Goal: Transaction & Acquisition: Book appointment/travel/reservation

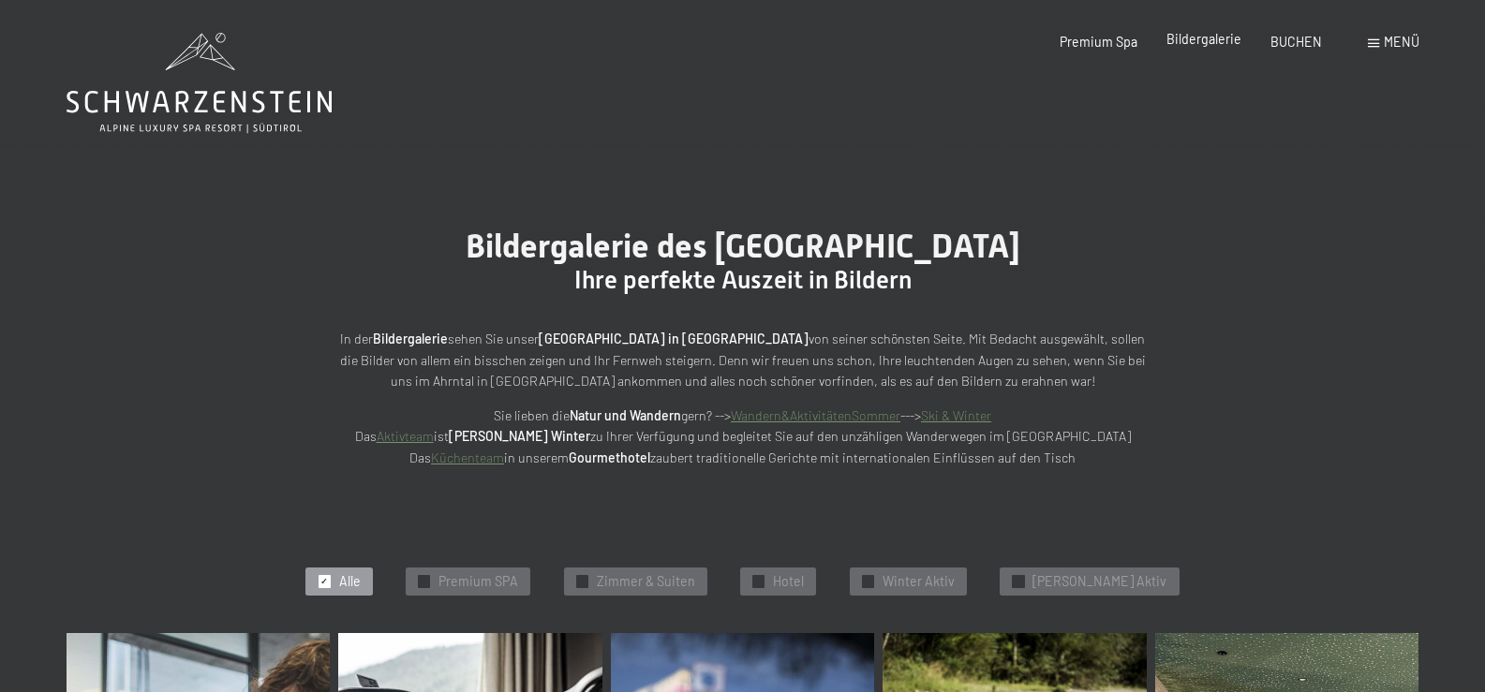
click at [1190, 37] on span "Bildergalerie" at bounding box center [1203, 39] width 75 height 16
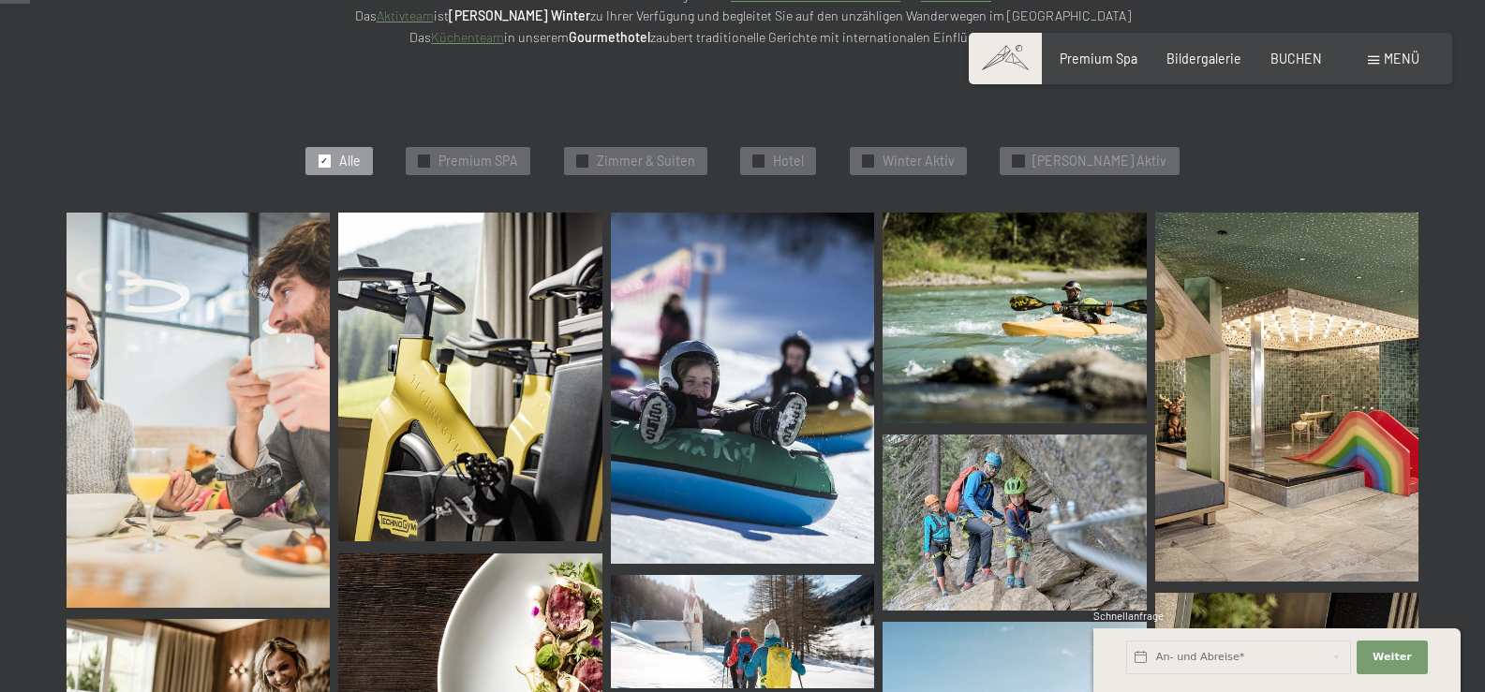
scroll to position [422, 0]
click at [494, 158] on span "Premium SPA" at bounding box center [478, 160] width 80 height 19
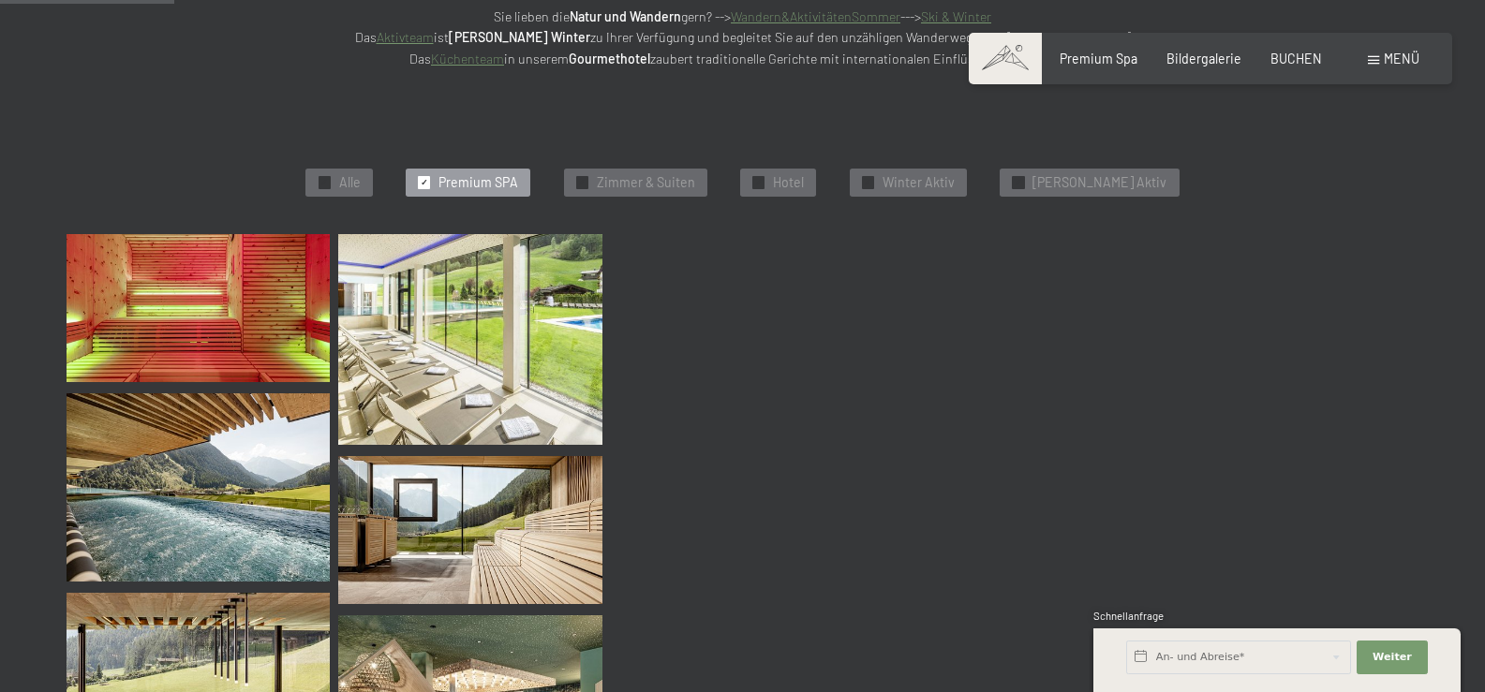
scroll to position [399, 0]
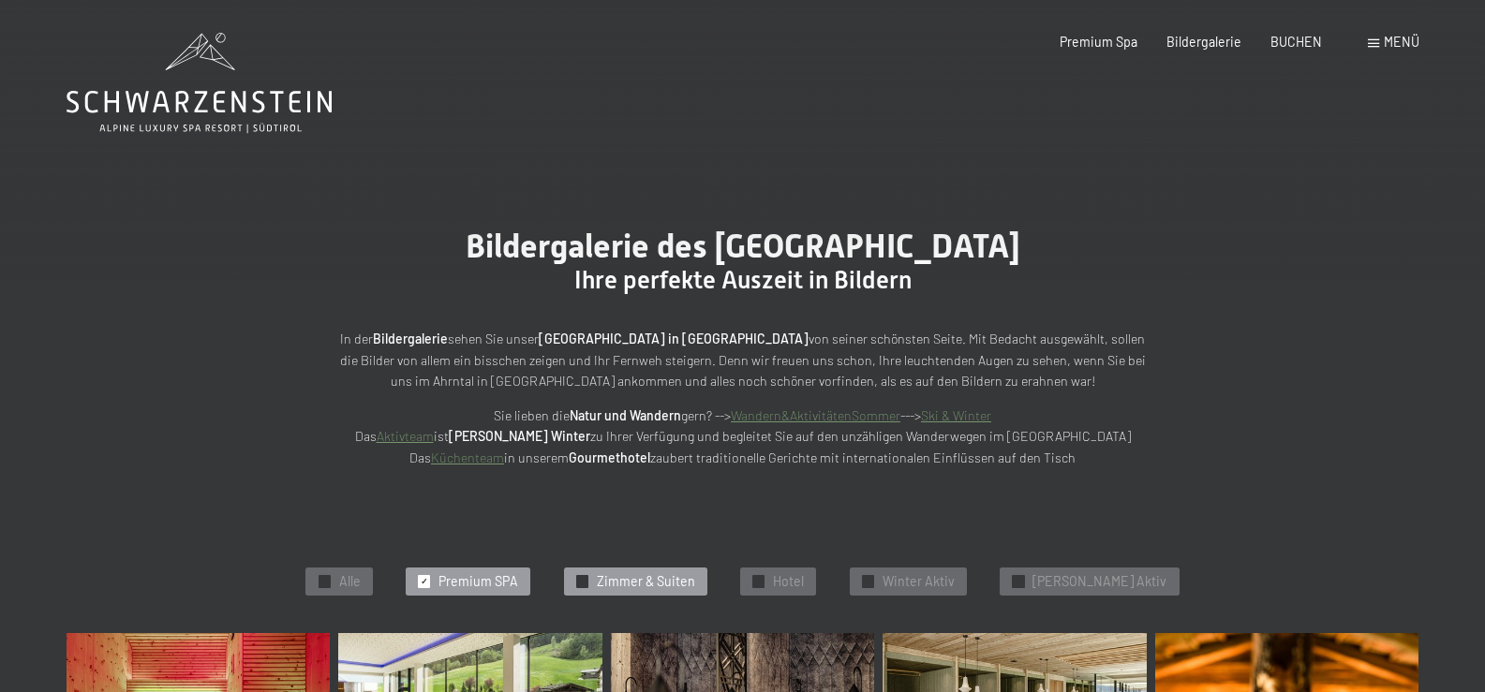
click at [693, 589] on span "Zimmer & Suiten" at bounding box center [646, 581] width 98 height 19
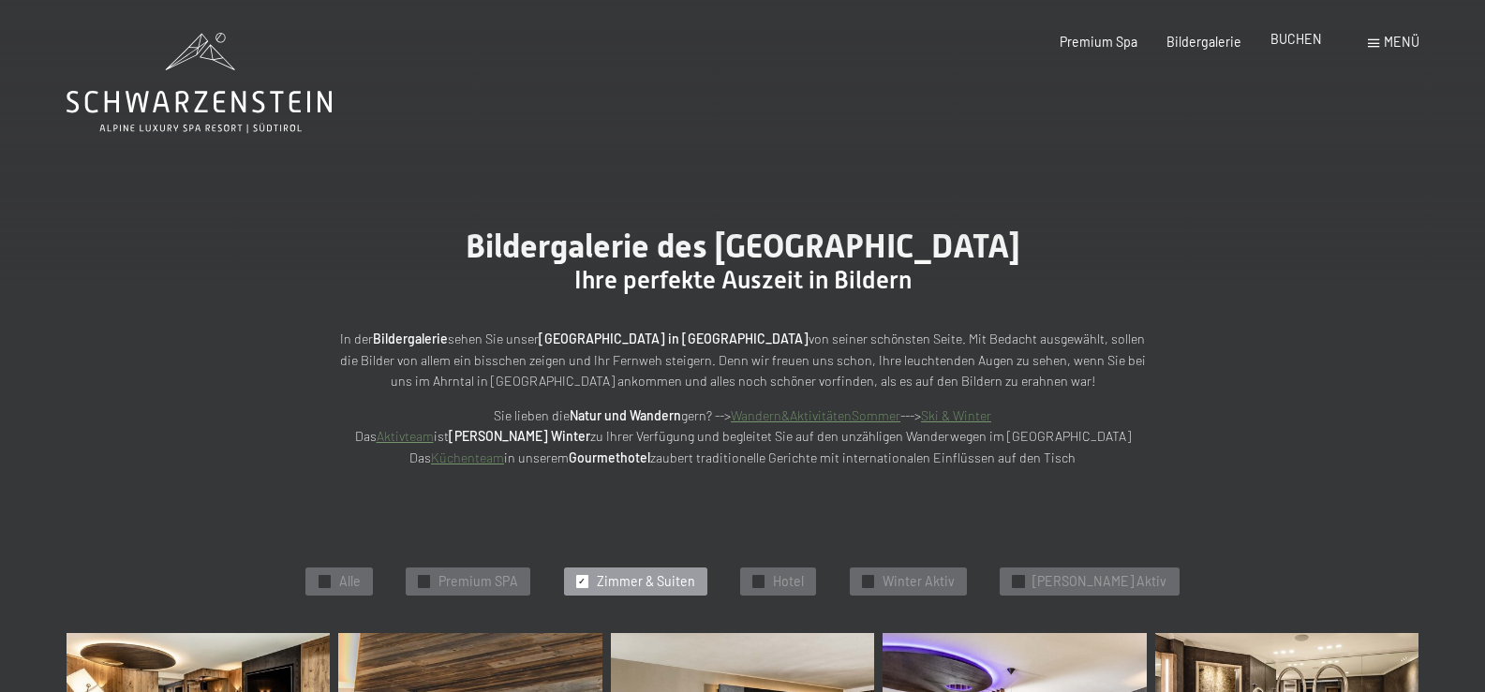
click at [1300, 37] on span "BUCHEN" at bounding box center [1296, 39] width 52 height 16
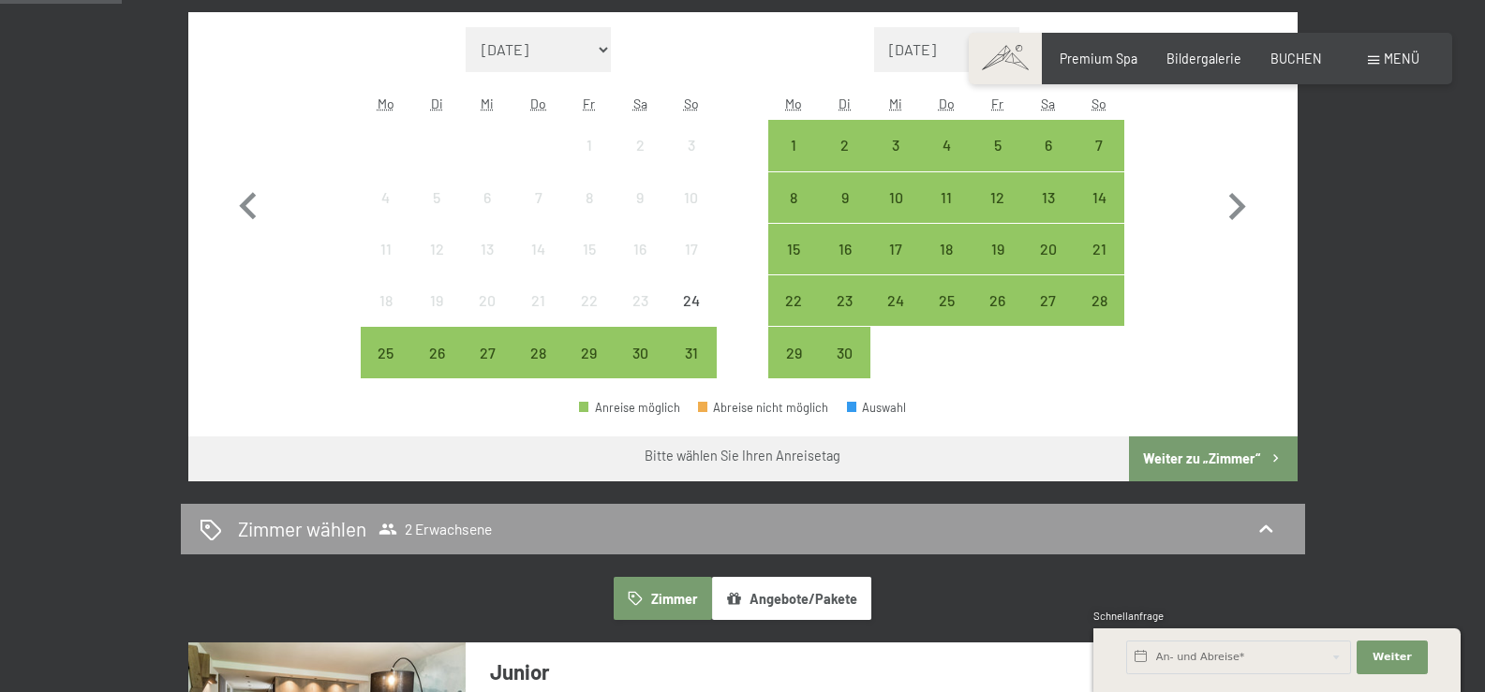
scroll to position [516, 0]
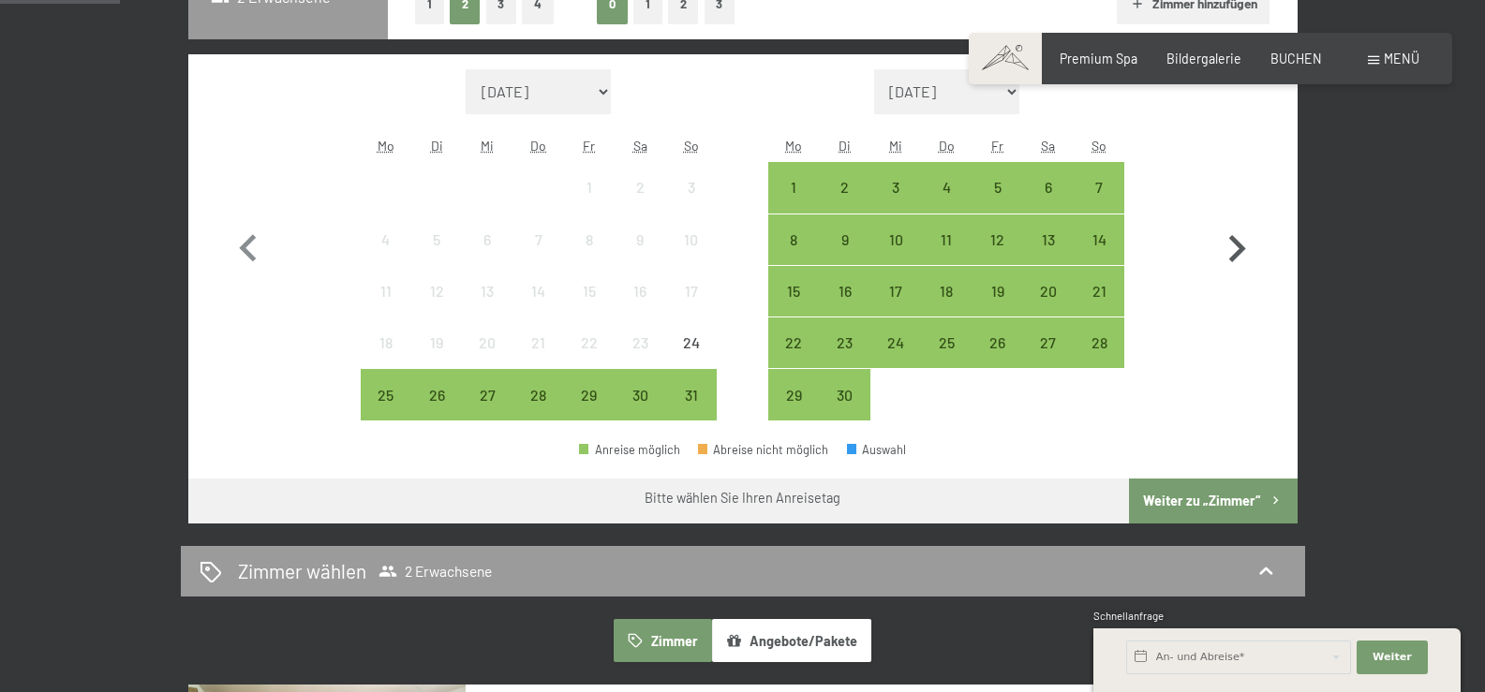
click at [1240, 247] on icon "button" at bounding box center [1237, 248] width 17 height 27
select select "2025-09-01"
select select "2025-10-01"
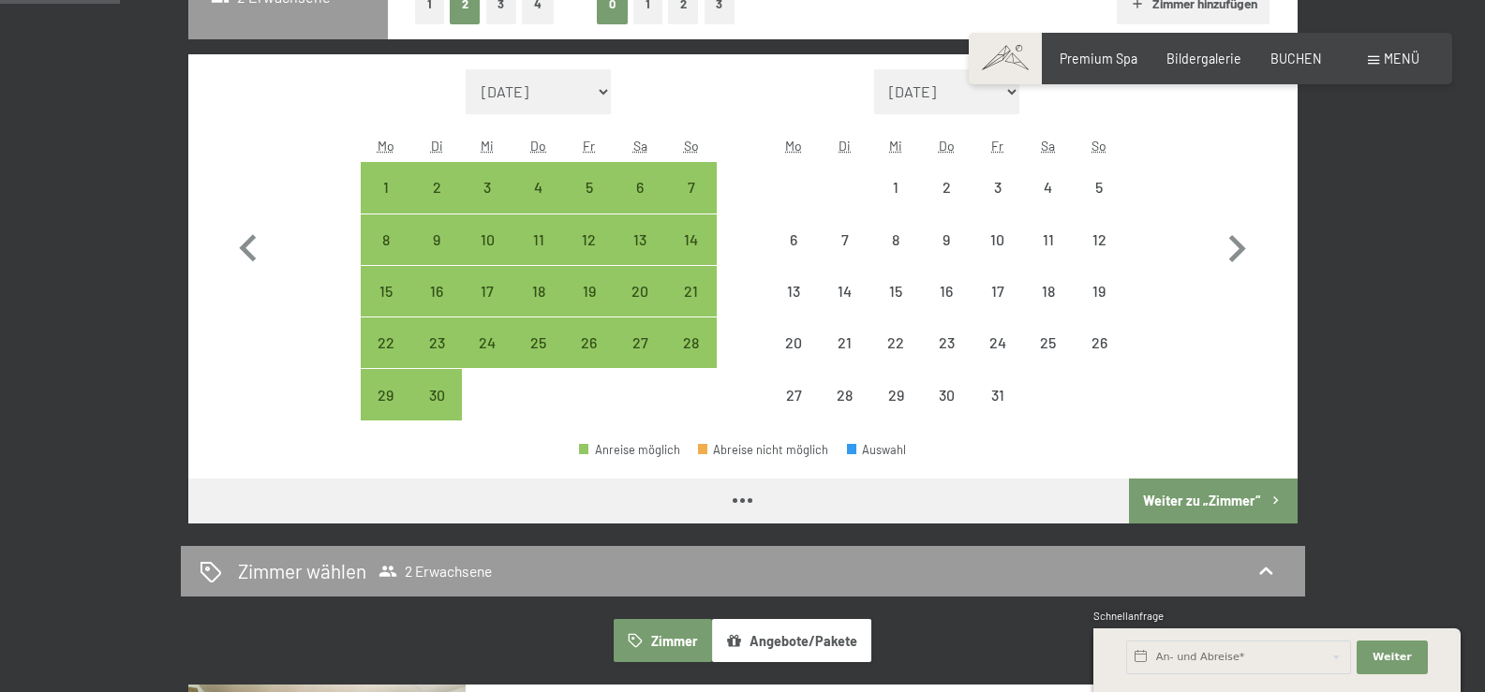
select select "2025-09-01"
select select "2025-10-01"
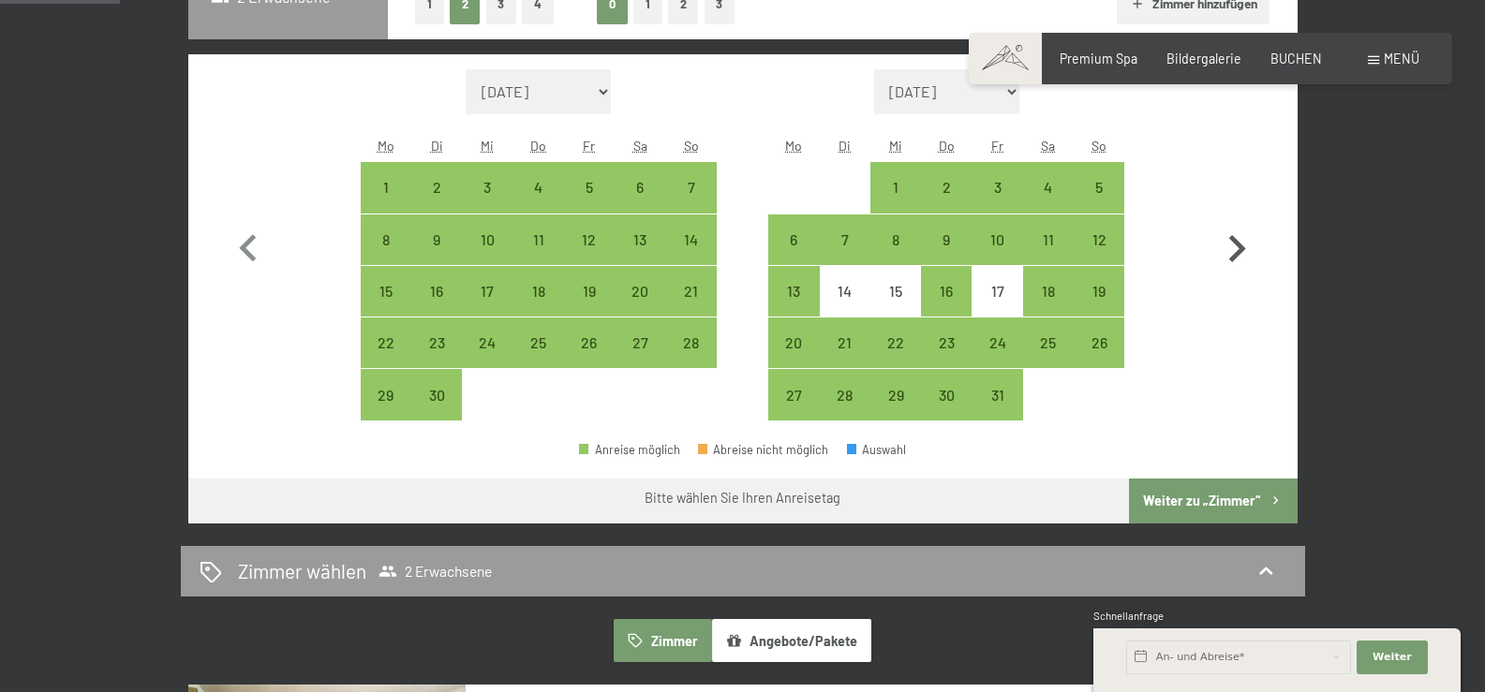
click at [1238, 240] on icon "button" at bounding box center [1236, 249] width 54 height 54
select select "2025-10-01"
select select "2025-11-01"
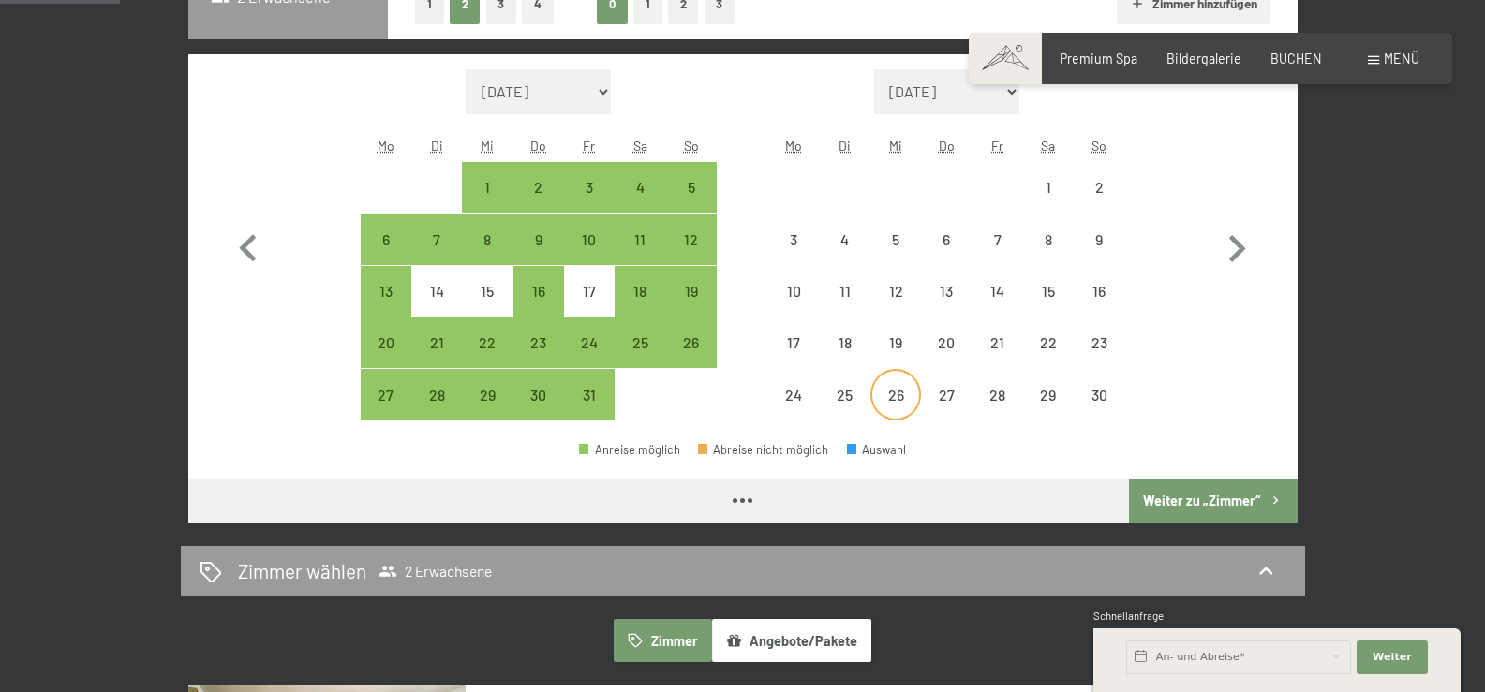
select select "2025-10-01"
select select "2025-11-01"
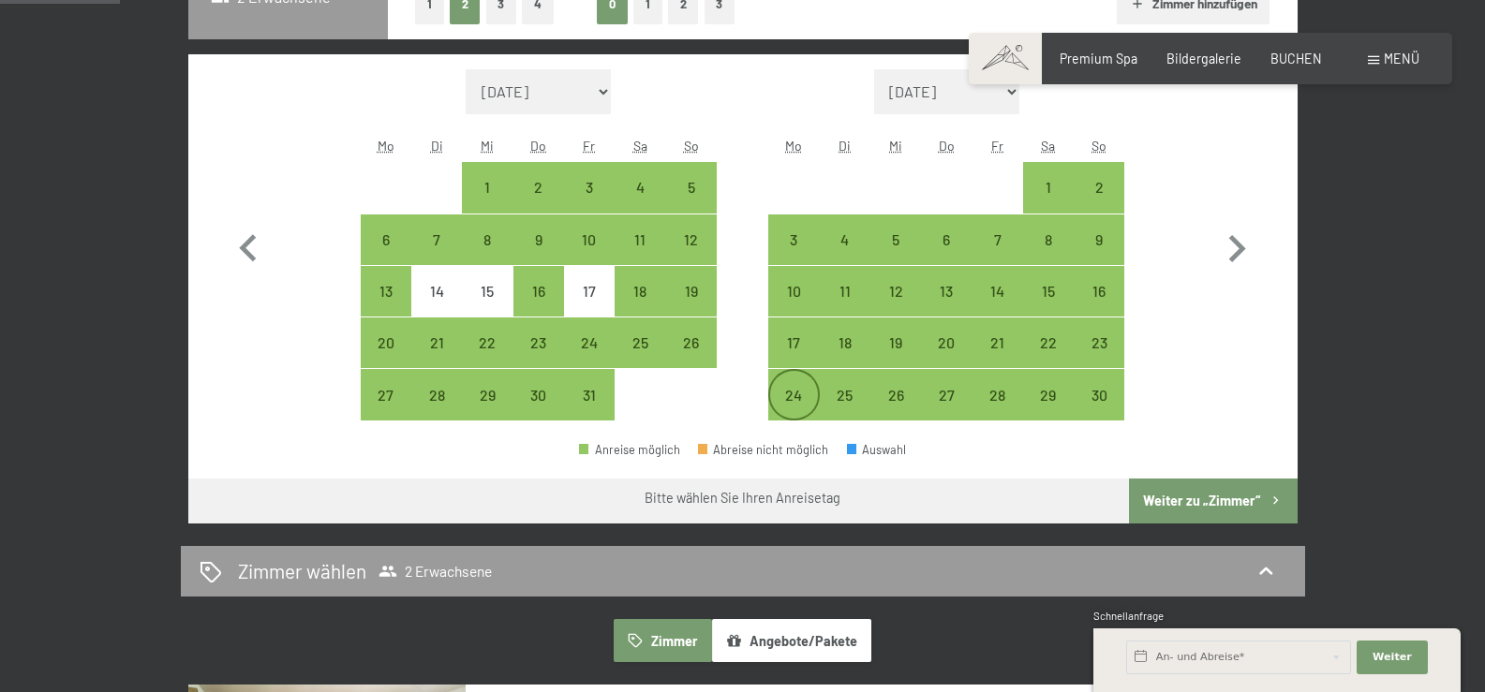
click at [794, 392] on div "24" at bounding box center [793, 411] width 47 height 47
select select "2025-10-01"
select select "2025-11-01"
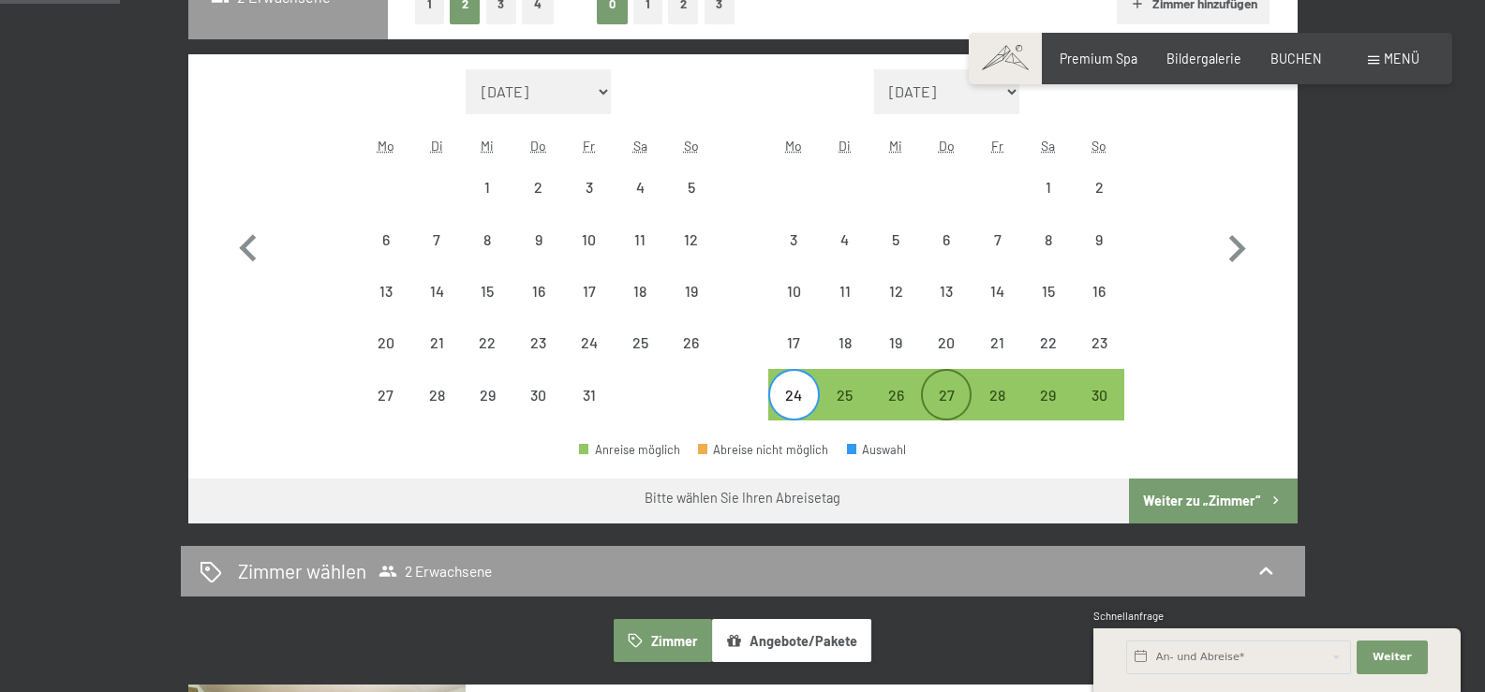
click at [953, 396] on div "27" at bounding box center [946, 411] width 47 height 47
select select "2025-10-01"
select select "2025-11-01"
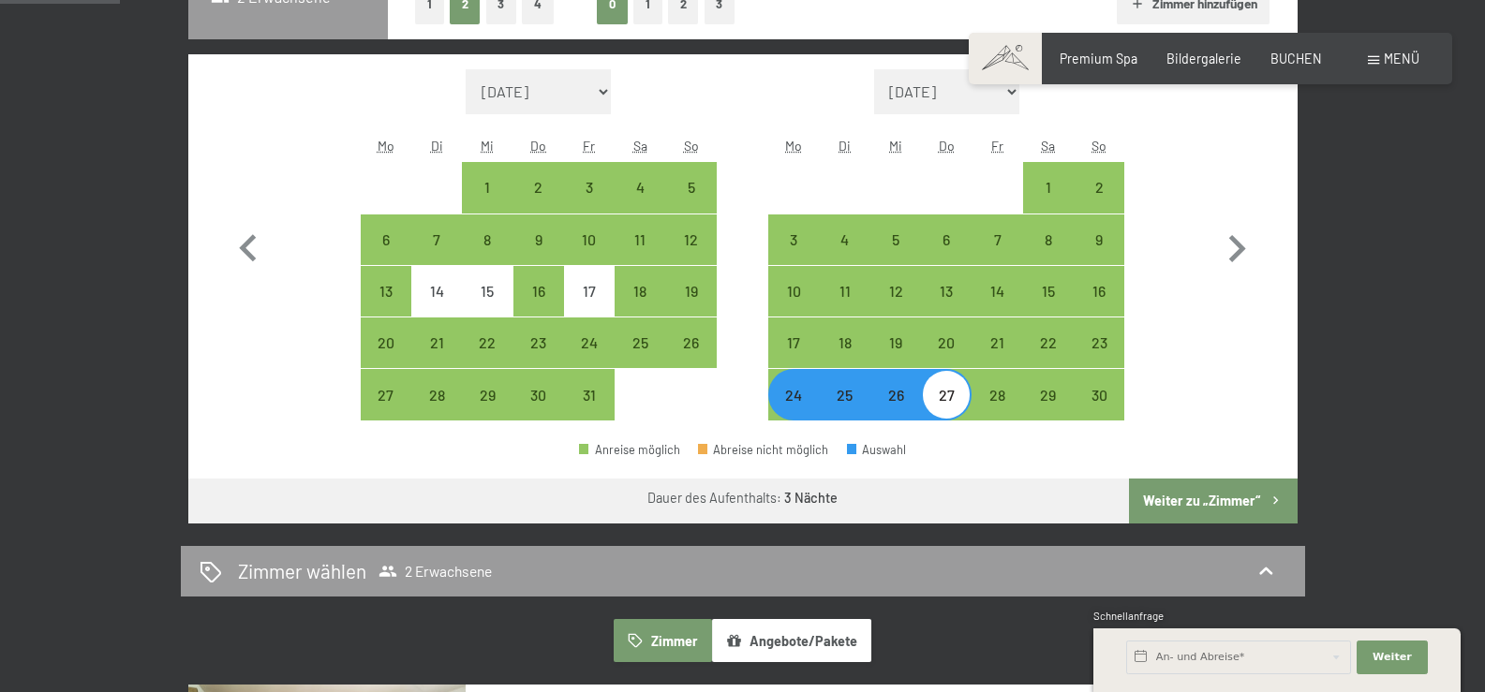
click at [1196, 520] on button "Weiter zu „Zimmer“" at bounding box center [1213, 501] width 168 height 45
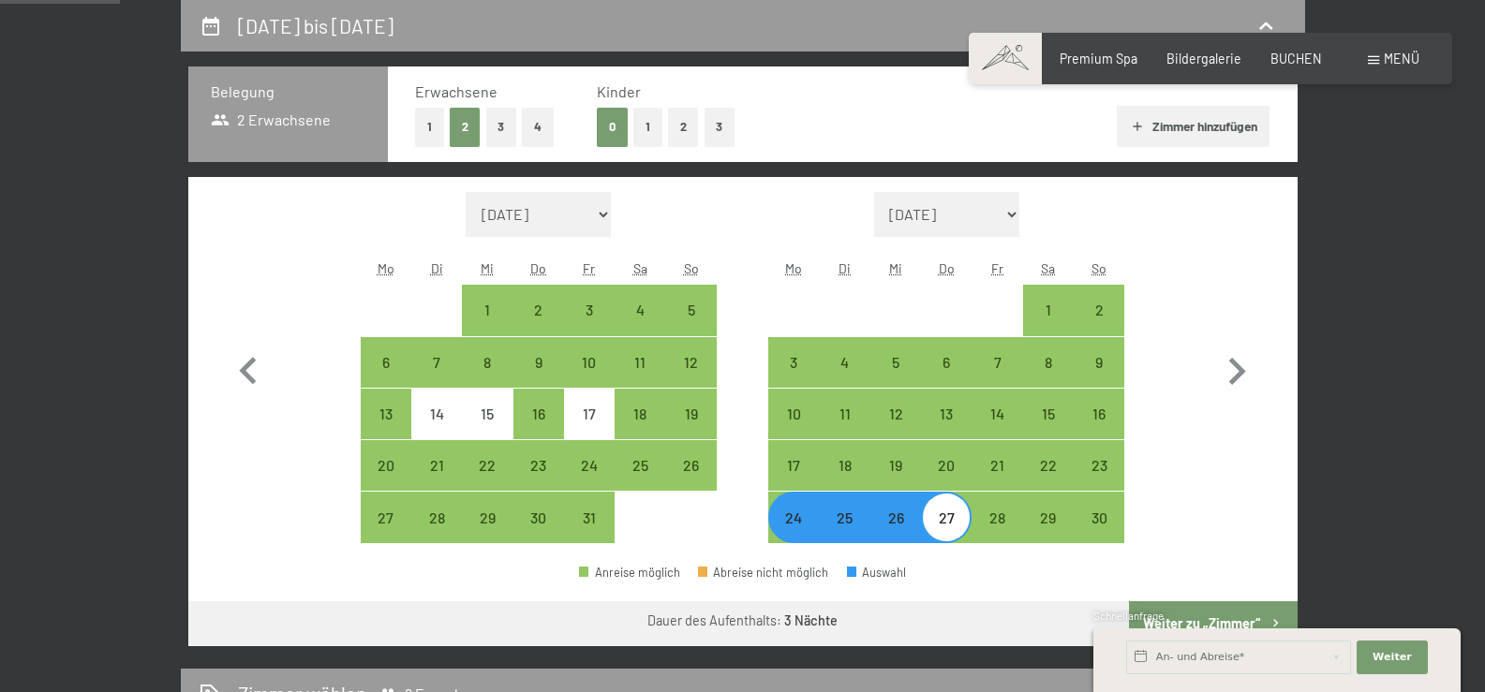
select select "2025-10-01"
select select "2025-11-01"
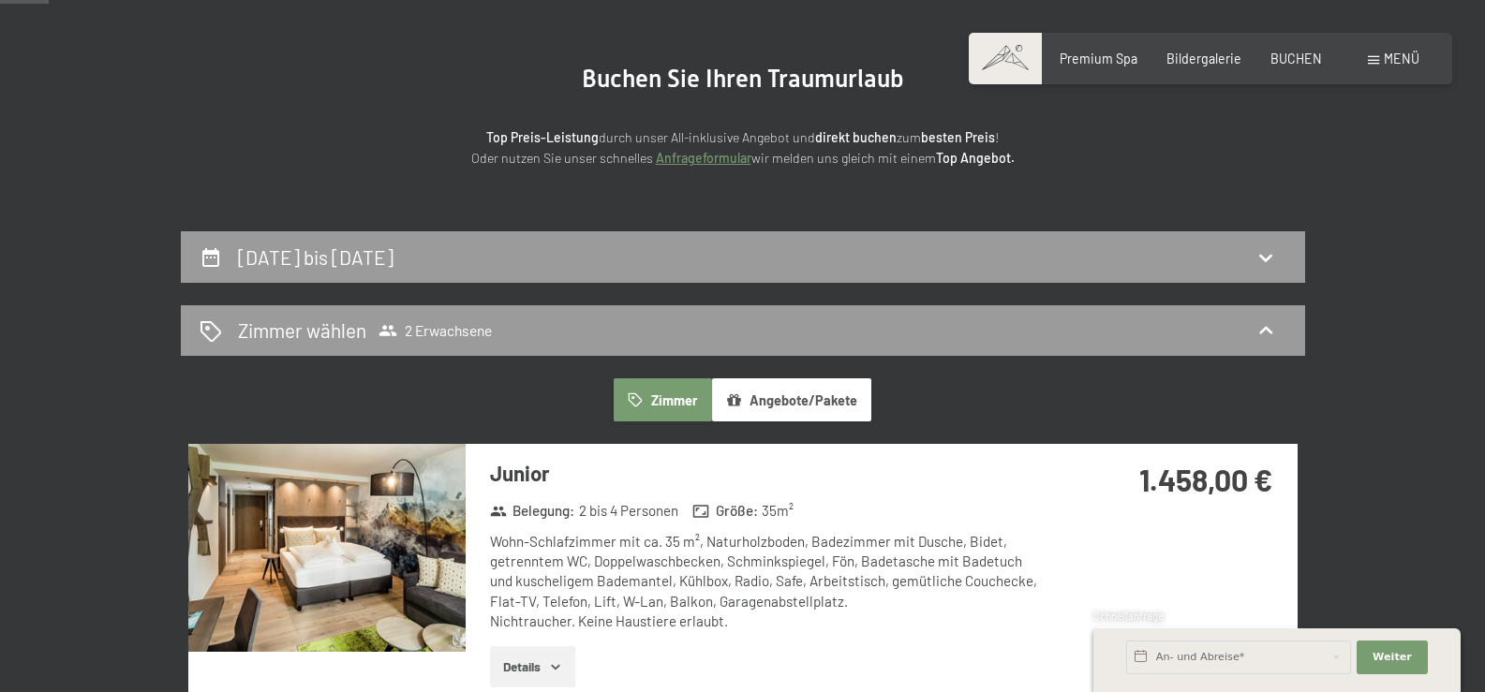
scroll to position [0, 0]
